Goal: Task Accomplishment & Management: Complete application form

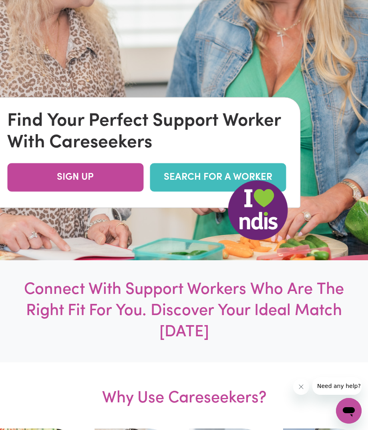
scroll to position [201, 0]
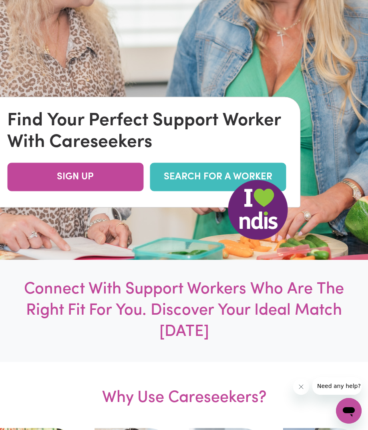
click at [179, 174] on link "SEARCH FOR A WORKER" at bounding box center [218, 177] width 136 height 28
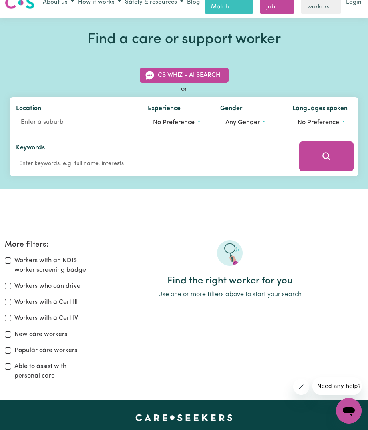
scroll to position [1, 0]
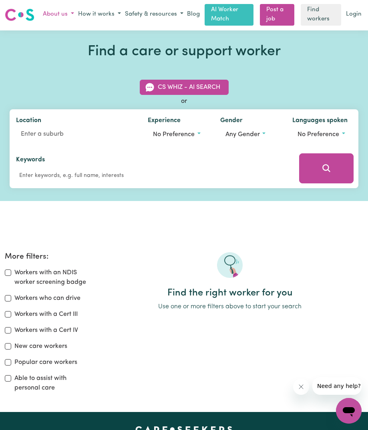
click at [65, 16] on button "About us" at bounding box center [58, 14] width 35 height 13
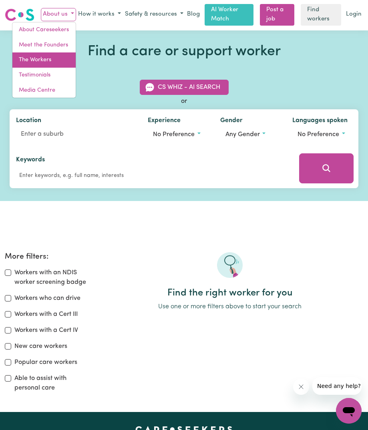
click at [47, 54] on link "The Workers" at bounding box center [43, 59] width 63 height 15
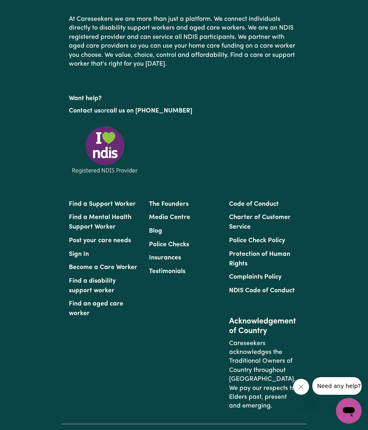
scroll to position [1516, 0]
click at [101, 237] on link "Post your care needs" at bounding box center [100, 240] width 62 height 6
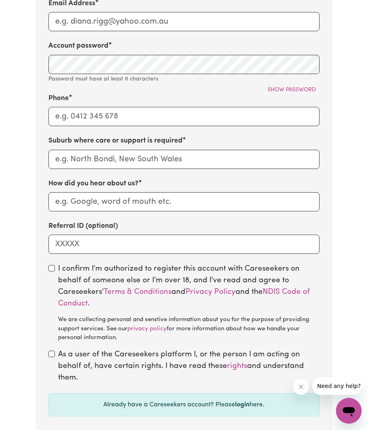
scroll to position [350, 0]
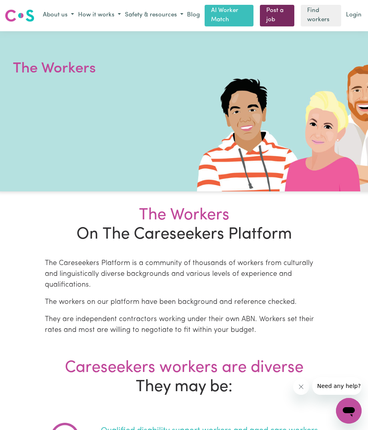
click at [282, 14] on link "Post a job" at bounding box center [277, 16] width 34 height 22
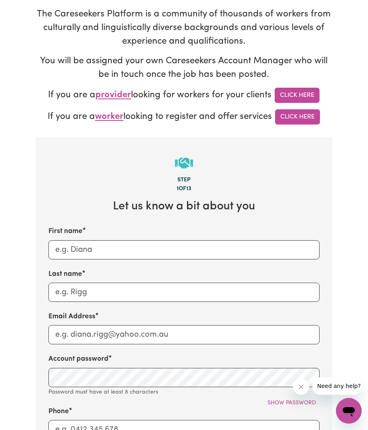
scroll to position [130, 0]
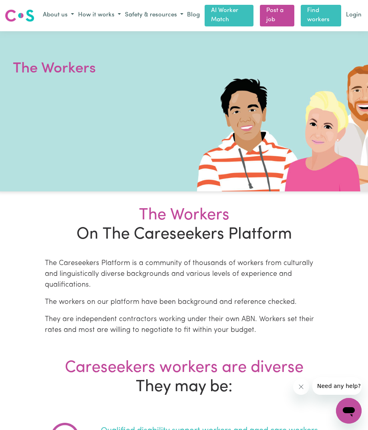
click at [328, 17] on link "Find workers" at bounding box center [321, 16] width 40 height 22
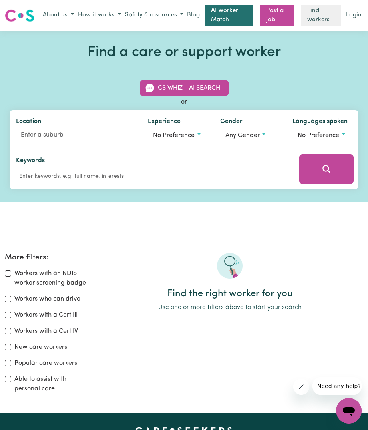
click at [232, 12] on link "AI Worker Match" at bounding box center [229, 16] width 49 height 22
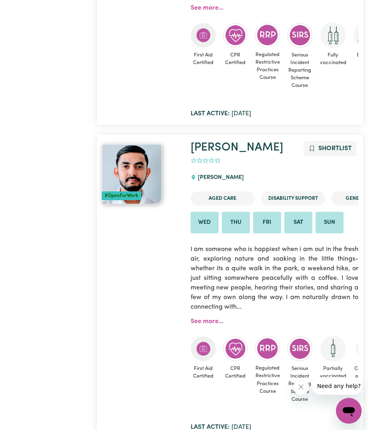
scroll to position [3876, 0]
